Goal: Task Accomplishment & Management: Manage account settings

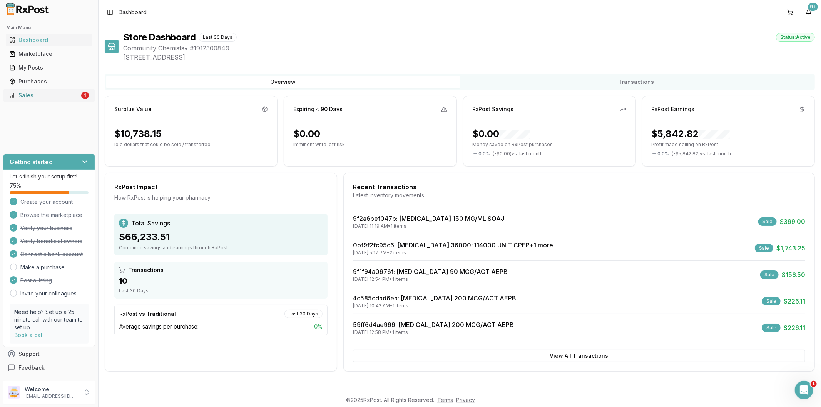
click at [61, 91] on link "Sales 1" at bounding box center [49, 96] width 86 height 14
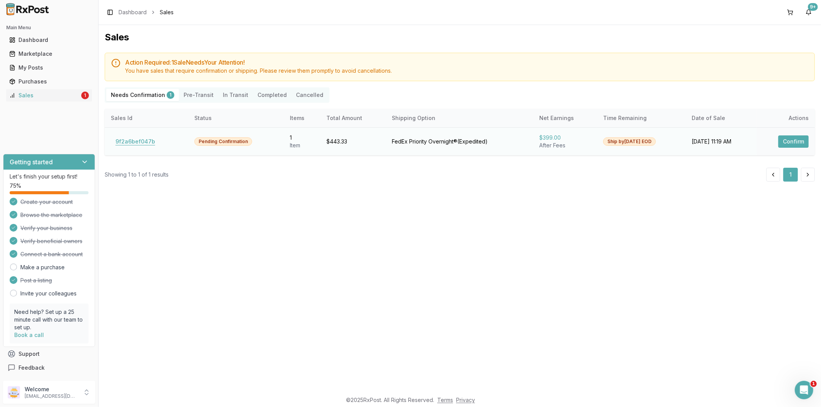
click at [137, 144] on button "9f2a6bef047b" at bounding box center [135, 142] width 49 height 12
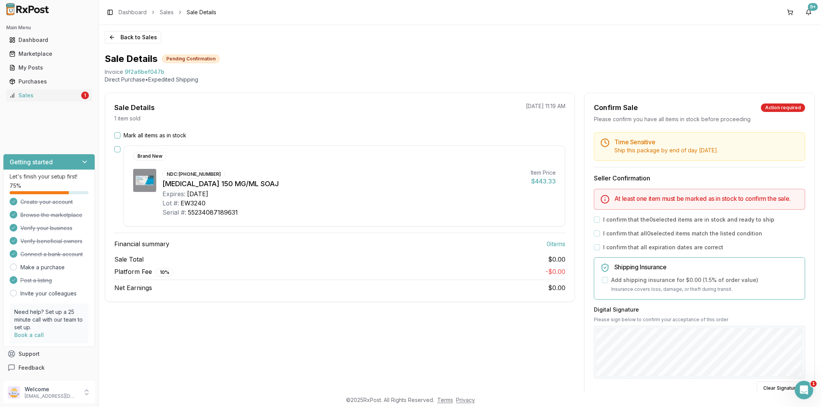
click at [118, 136] on button "Mark all items as in stock" at bounding box center [117, 135] width 6 height 6
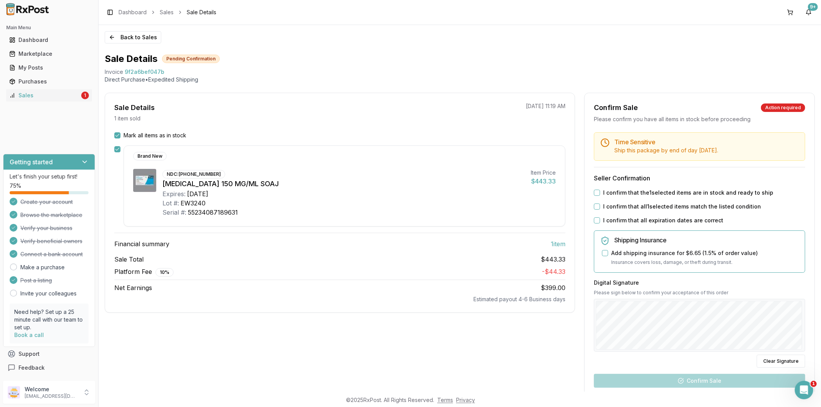
type button "on"
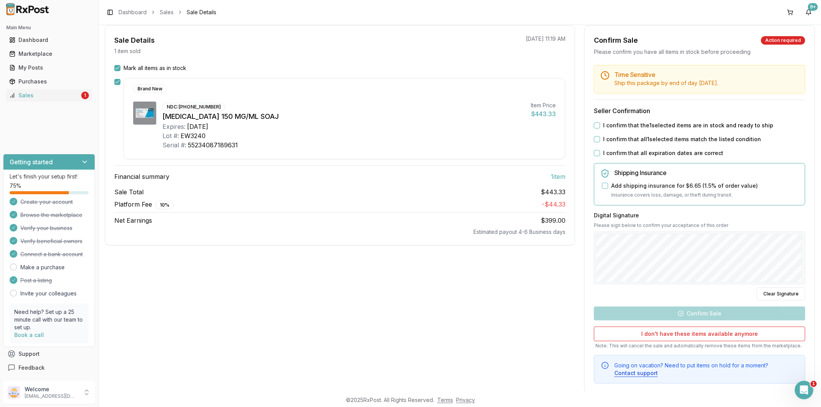
click at [595, 136] on button "I confirm that all 1 selected items match the listed condition" at bounding box center [597, 139] width 6 height 6
click at [598, 124] on button "I confirm that the 1 selected items are in stock and ready to ship" at bounding box center [597, 125] width 6 height 6
click at [599, 146] on div "Time Sensitive Ship this package by end of day [DATE] . Seller Confirmation I c…" at bounding box center [700, 223] width 230 height 319
click at [601, 153] on div "I confirm that all expiration dates are correct" at bounding box center [699, 153] width 211 height 8
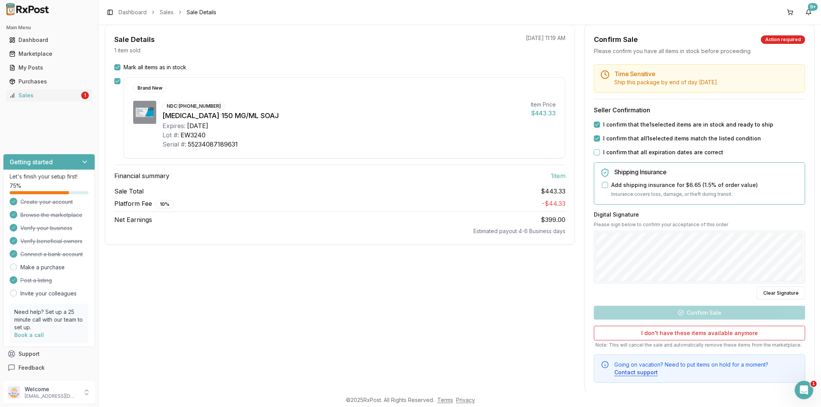
click at [595, 149] on button "I confirm that all expiration dates are correct" at bounding box center [597, 152] width 6 height 6
click at [588, 302] on div "Time Sensitive Ship this package by end of day [DATE] . Seller Confirmation I c…" at bounding box center [700, 223] width 230 height 319
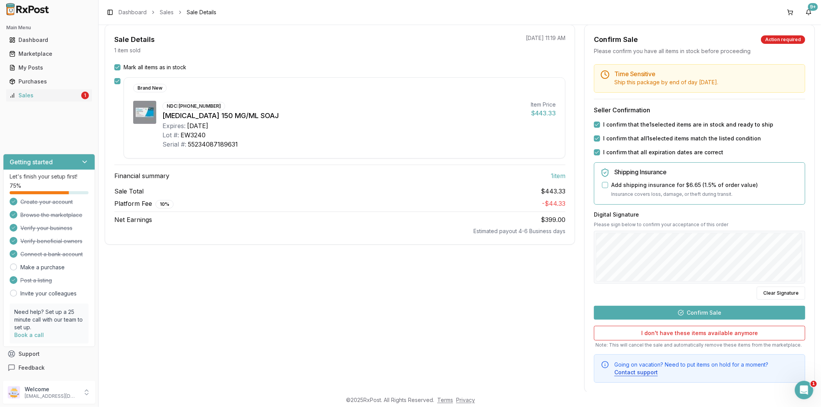
click at [634, 299] on div "Digital Signature Please sign below to confirm your acceptance of this order Cl…" at bounding box center [699, 255] width 211 height 89
click at [761, 288] on button "Clear Signature" at bounding box center [781, 293] width 49 height 13
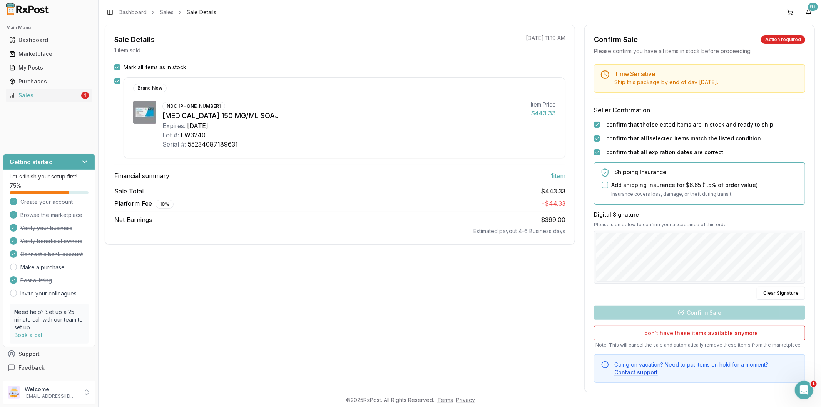
click at [618, 287] on div "Digital Signature Please sign below to confirm your acceptance of this order Cl…" at bounding box center [699, 255] width 211 height 89
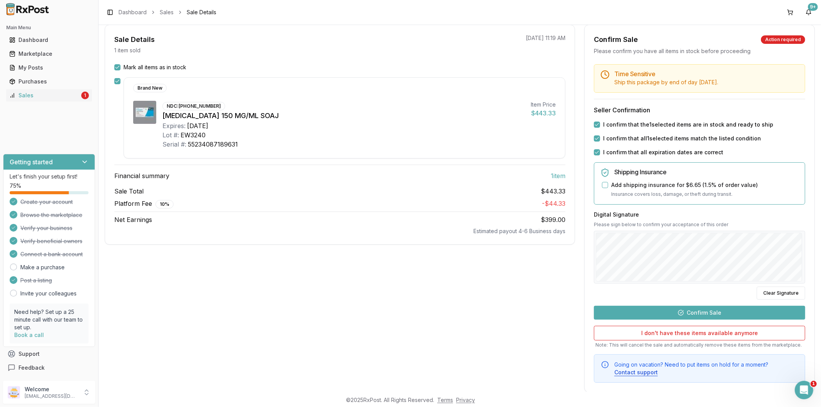
click at [635, 298] on div "Digital Signature Please sign below to confirm your acceptance of this order Cl…" at bounding box center [699, 255] width 211 height 89
click at [719, 308] on button "Confirm Sale" at bounding box center [699, 313] width 211 height 14
